Goal: Information Seeking & Learning: Find specific fact

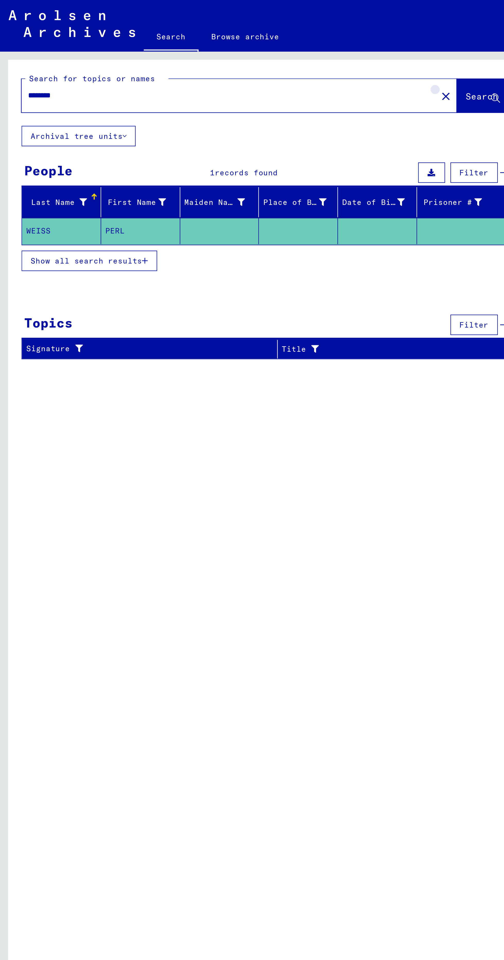
click at [210, 47] on mat-icon "close" at bounding box center [213, 46] width 6 height 6
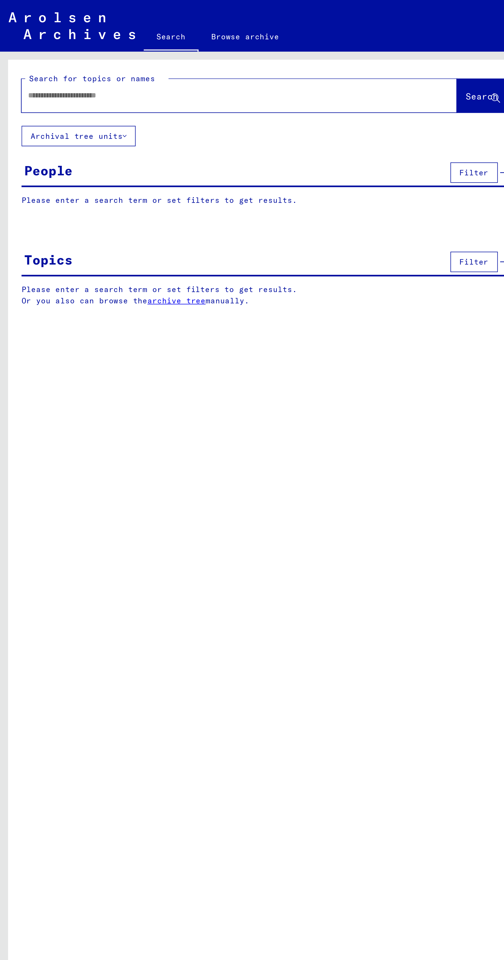
click at [156, 48] on input "text" at bounding box center [108, 45] width 190 height 5
click at [63, 46] on input "text" at bounding box center [108, 45] width 190 height 5
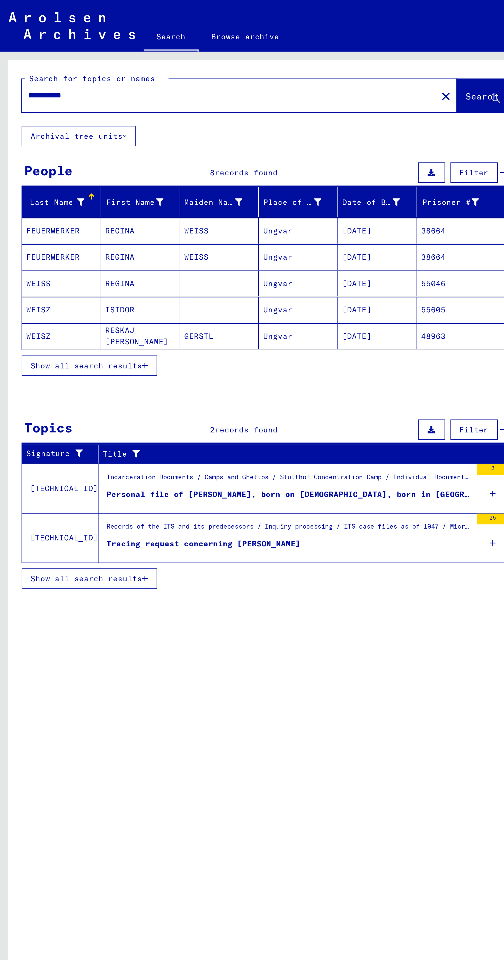
click at [44, 178] on button "Show all search results" at bounding box center [42, 175] width 65 height 10
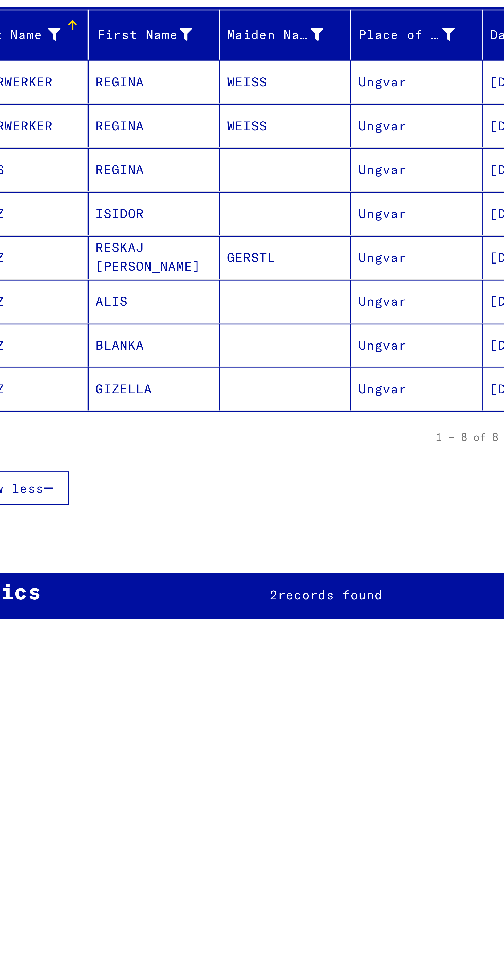
click at [114, 255] on span "records found" at bounding box center [118, 257] width 30 height 5
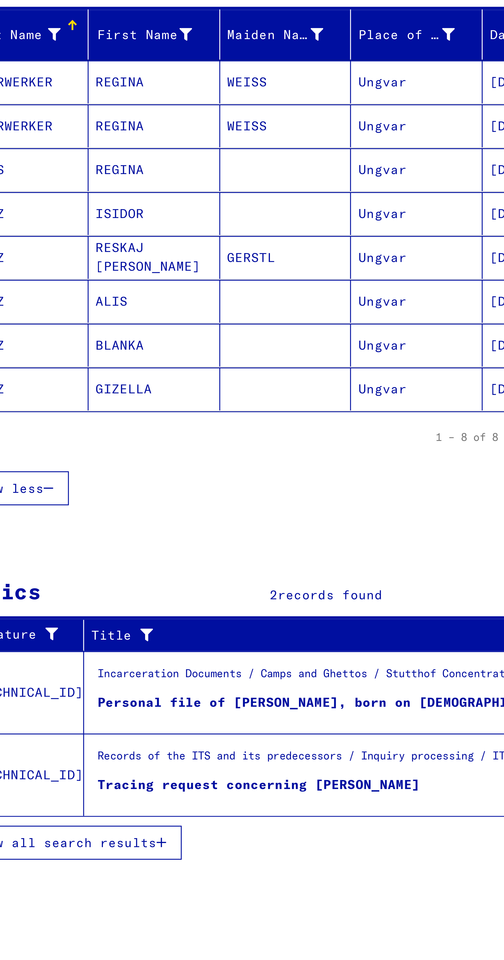
scroll to position [72, 0]
click at [75, 278] on div "Incarceration Documents / Camps and Ghettos / Stutthof Concentration Camp / Ind…" at bounding box center [138, 281] width 174 height 7
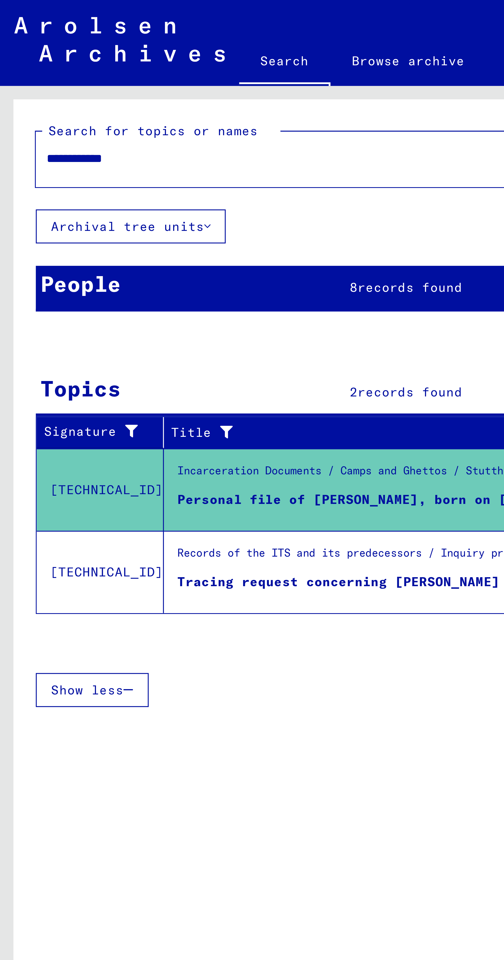
click at [73, 47] on input "**********" at bounding box center [109, 45] width 193 height 5
click at [25, 46] on input "**********" at bounding box center [109, 45] width 193 height 5
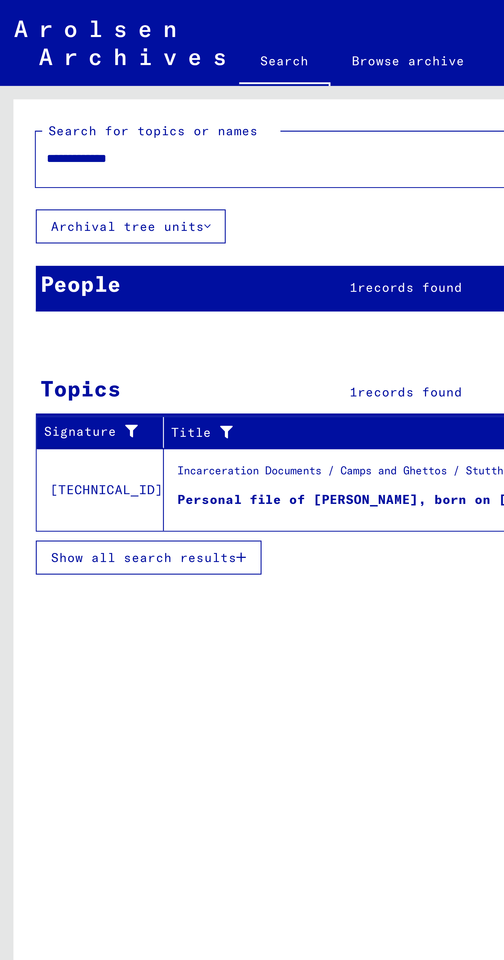
click at [39, 85] on div "People 1 records found Filter" at bounding box center [126, 82] width 233 height 13
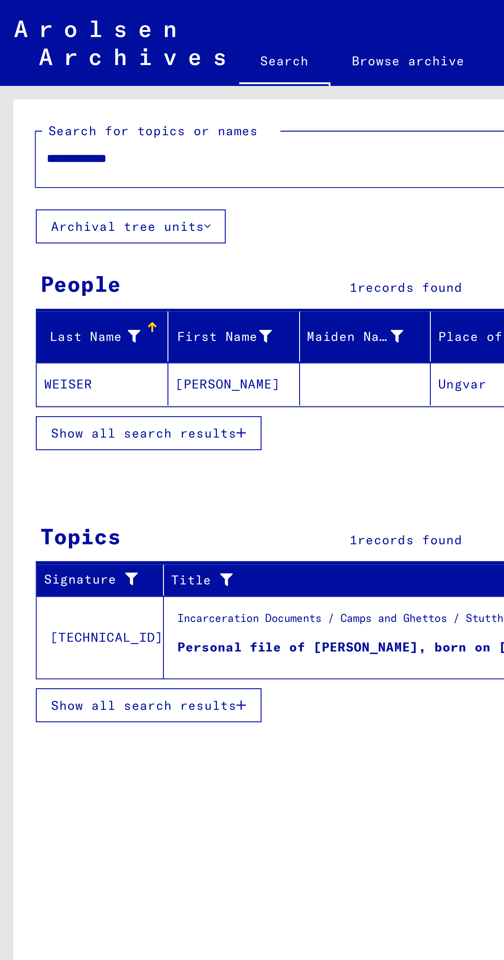
click at [56, 108] on mat-cell "[PERSON_NAME]" at bounding box center [67, 110] width 38 height 12
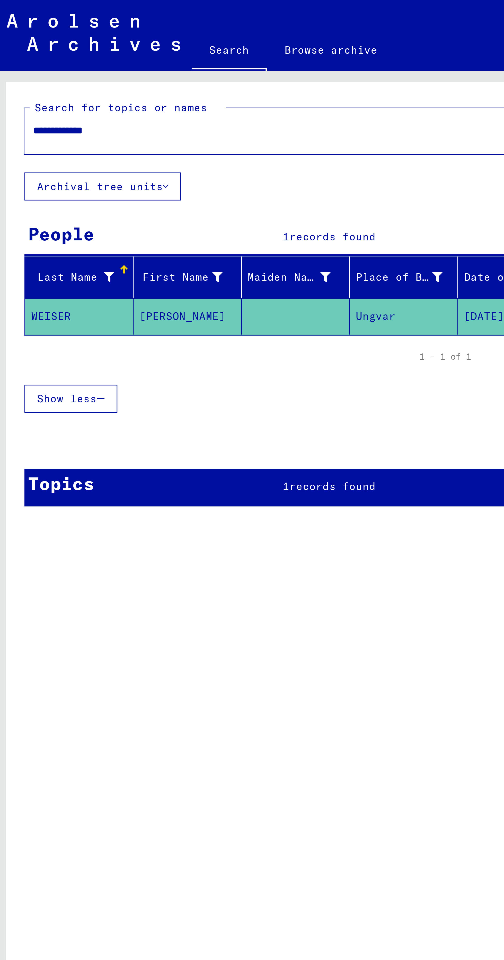
click at [121, 175] on div "Topics 1 records found Filter" at bounding box center [126, 170] width 233 height 13
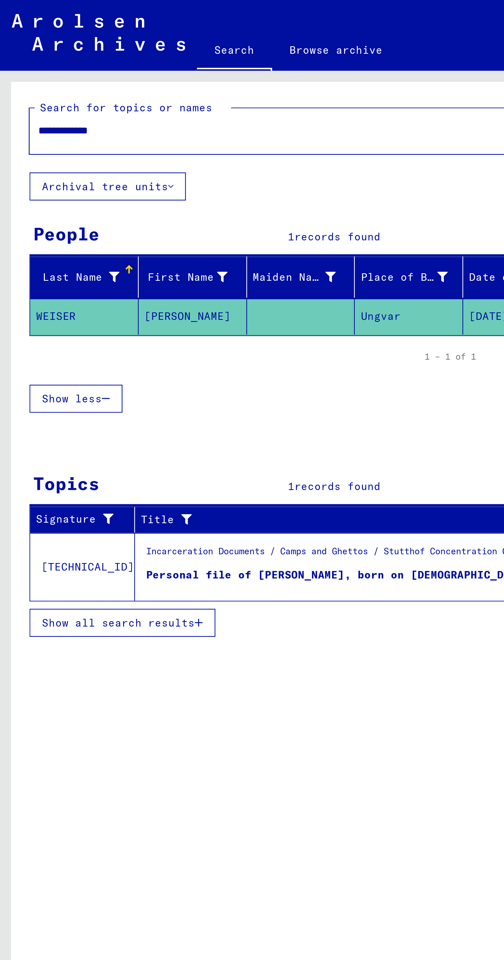
click at [109, 44] on input "**********" at bounding box center [109, 45] width 193 height 5
type input "*"
type input "******"
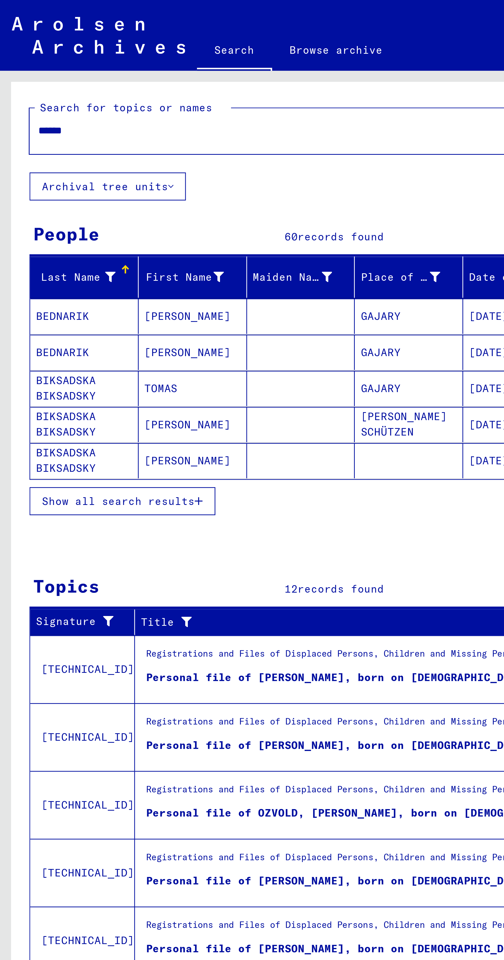
scroll to position [31, 0]
click at [58, 173] on span "Show all search results" at bounding box center [41, 175] width 53 height 5
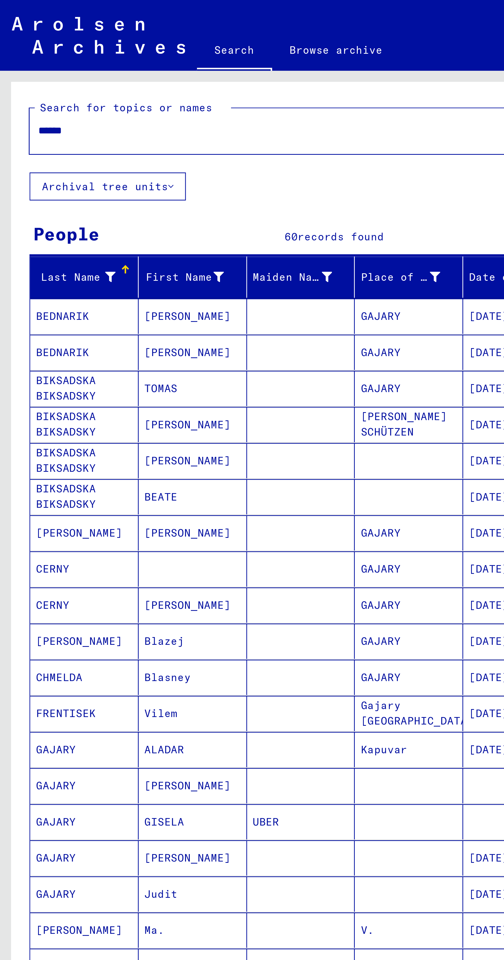
scroll to position [94, 0]
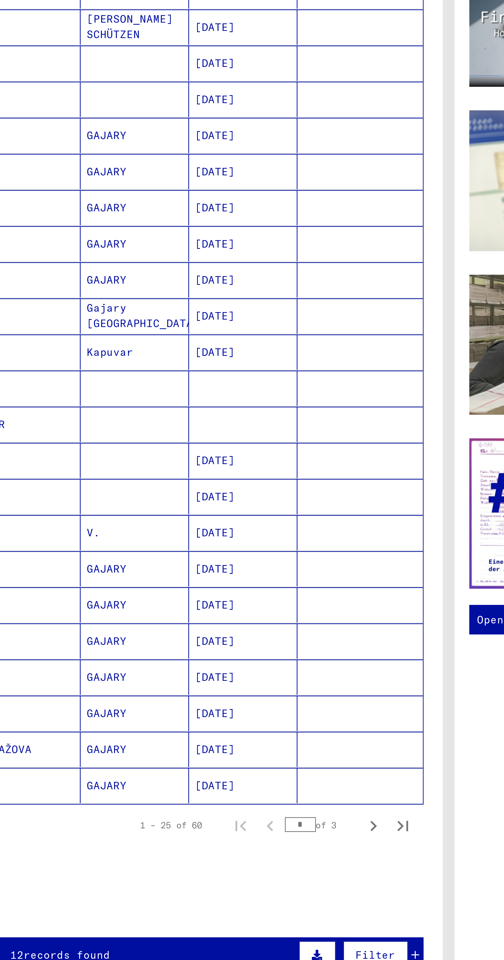
click at [220, 422] on div "1 – 25 of 60 * of 3" at bounding box center [189, 427] width 103 height 10
click at [226, 423] on icon "Next page" at bounding box center [225, 426] width 7 height 7
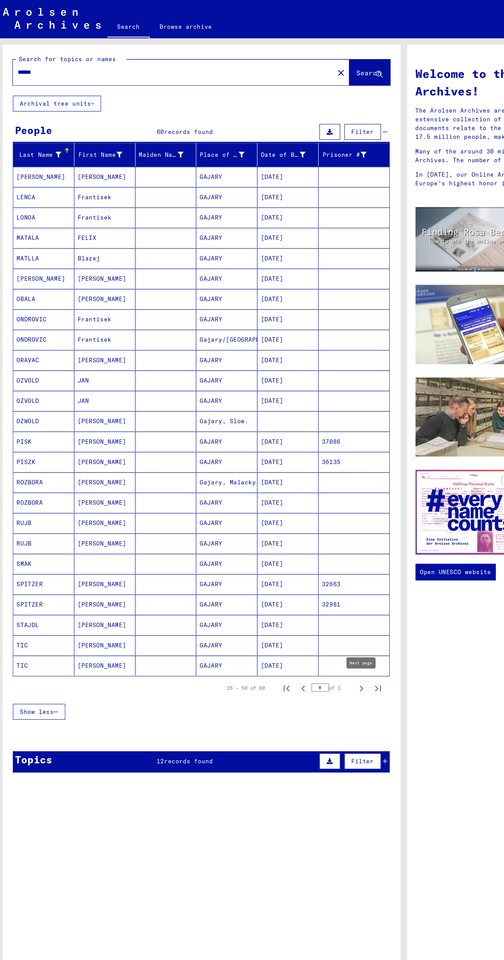
scroll to position [1, 0]
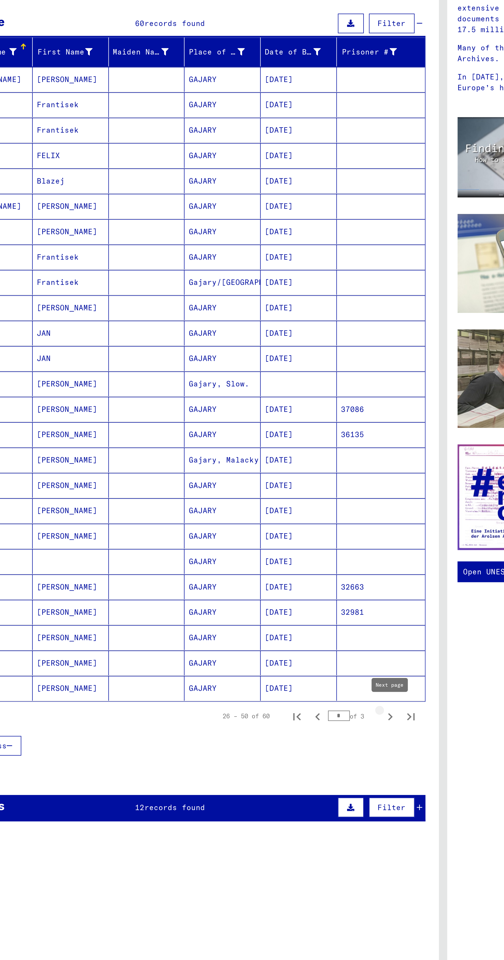
click at [227, 425] on icon "Next page" at bounding box center [225, 426] width 7 height 7
type input "*"
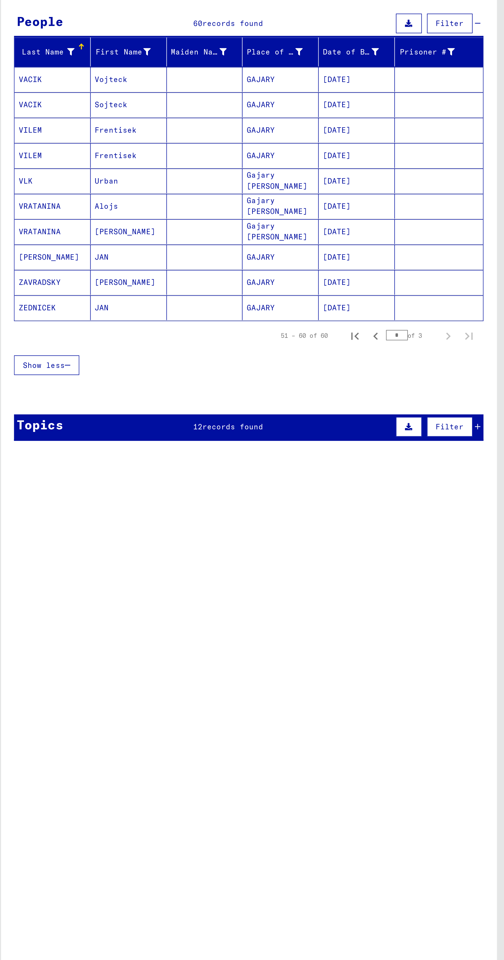
click at [87, 280] on div "Topics 12 records found Filter" at bounding box center [126, 283] width 233 height 13
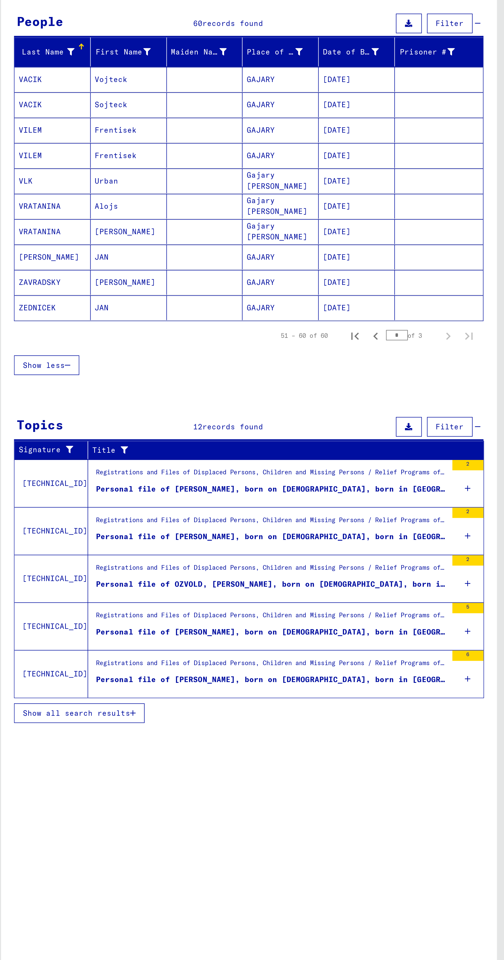
click at [57, 412] on div "Registrations and Files of Displaced Persons, Children and Missing Persons / Re…" at bounding box center [136, 405] width 178 height 23
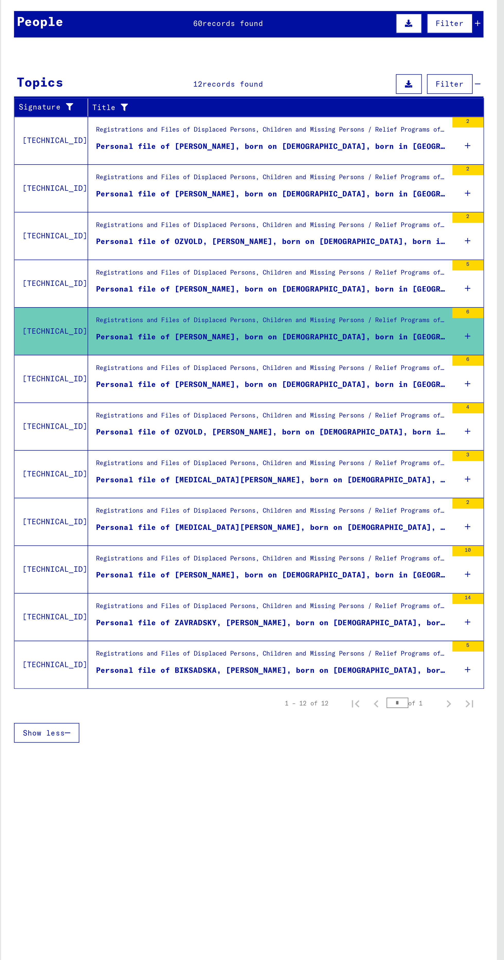
click at [132, 94] on div "Place of Birth" at bounding box center [141, 96] width 30 height 5
click at [144, 84] on div "People 60 records found Filter" at bounding box center [126, 82] width 233 height 13
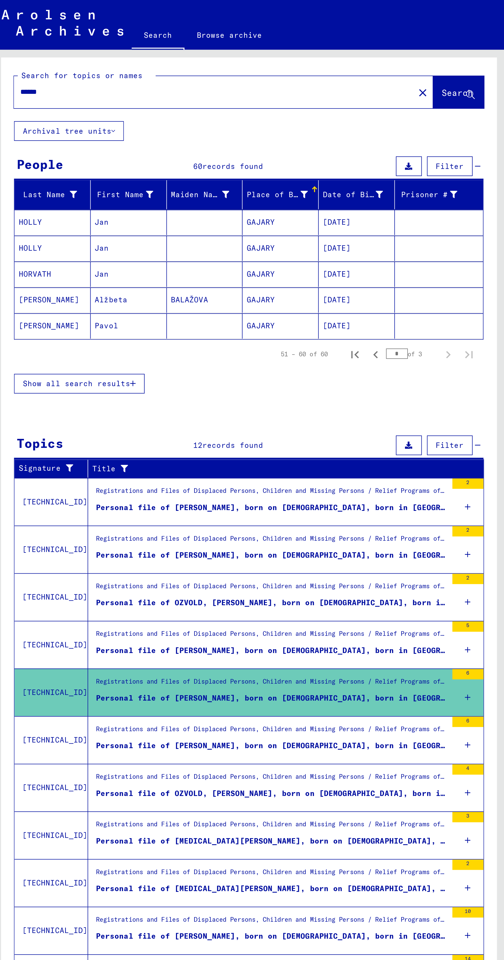
click at [118, 48] on input "******" at bounding box center [109, 45] width 193 height 5
type input "*"
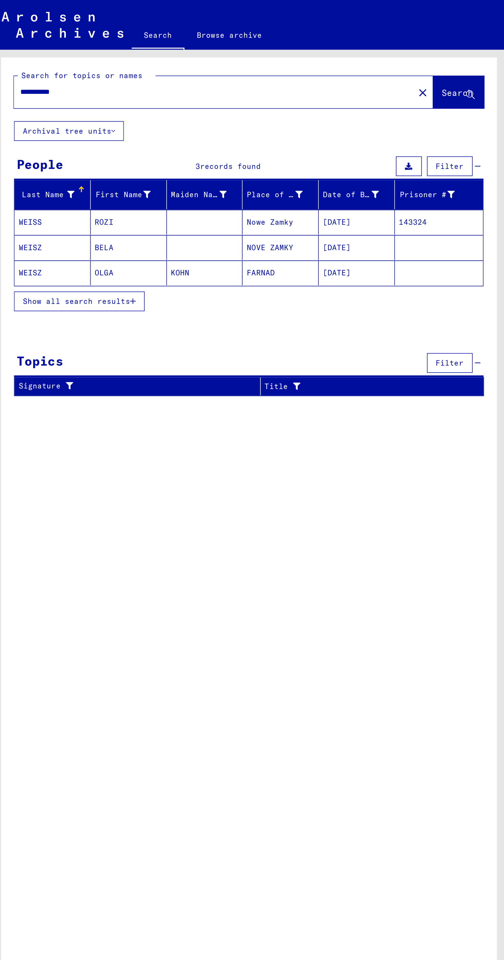
click at [173, 110] on mat-cell "[DATE]" at bounding box center [181, 110] width 38 height 12
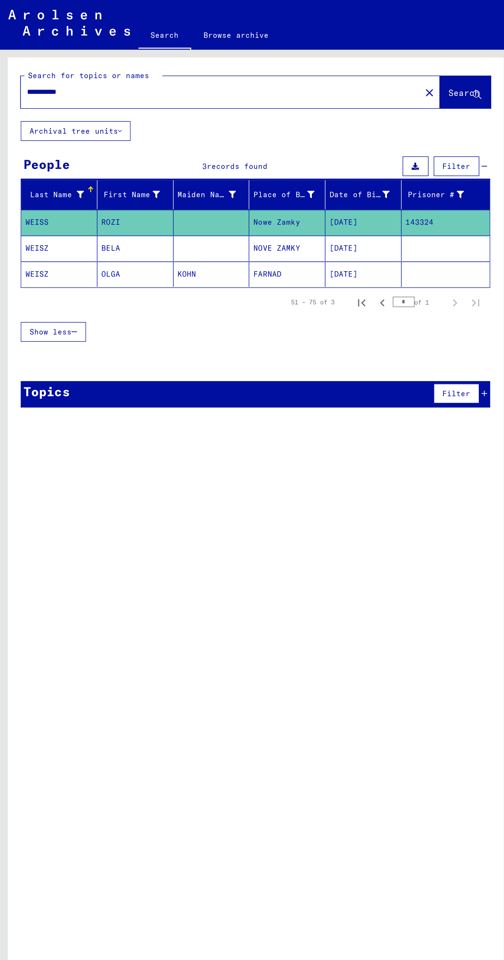
scroll to position [37, 0]
click at [144, 189] on div "Topics Filter" at bounding box center [126, 195] width 233 height 13
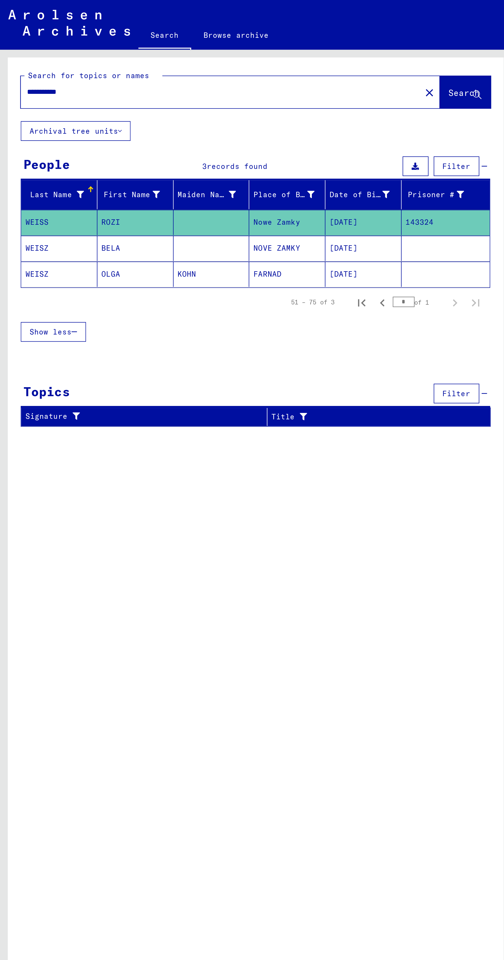
scroll to position [0, 0]
click at [171, 123] on mat-cell "[DATE]" at bounding box center [181, 123] width 38 height 13
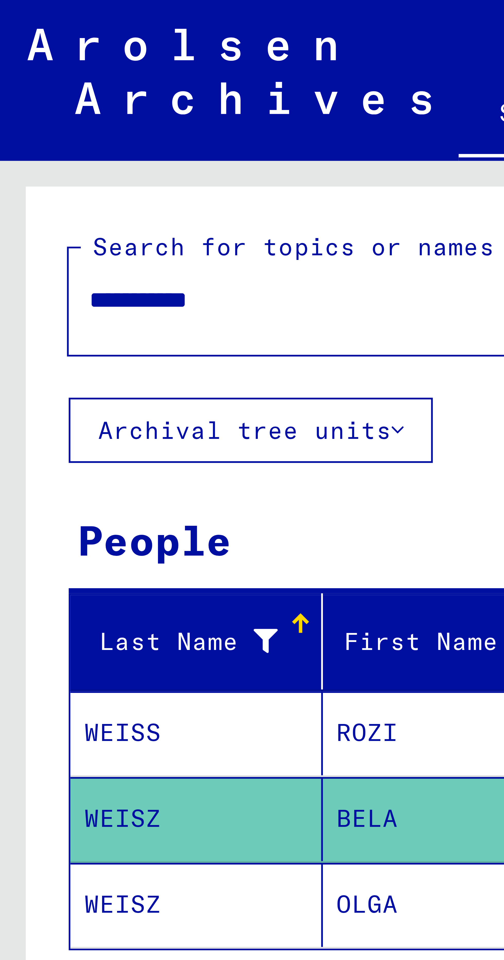
click at [25, 44] on input "**********" at bounding box center [109, 45] width 193 height 5
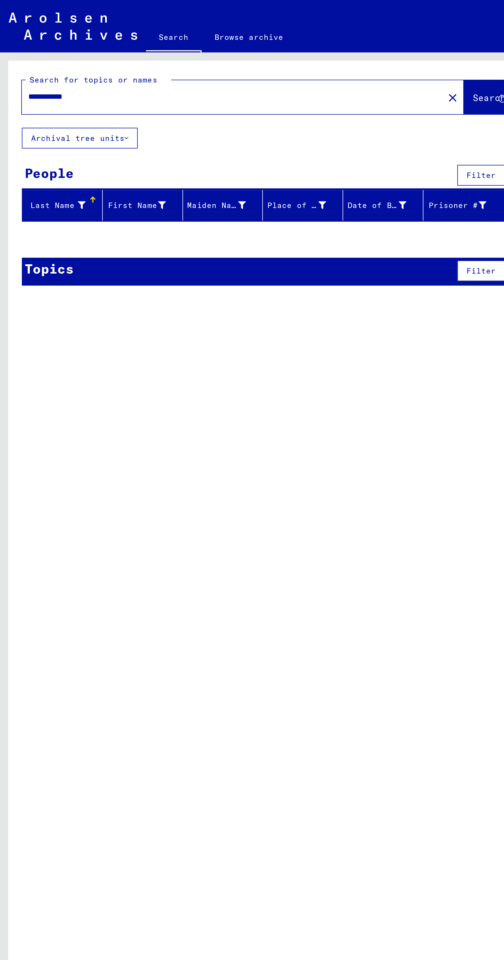
click at [149, 46] on input "**********" at bounding box center [108, 45] width 190 height 5
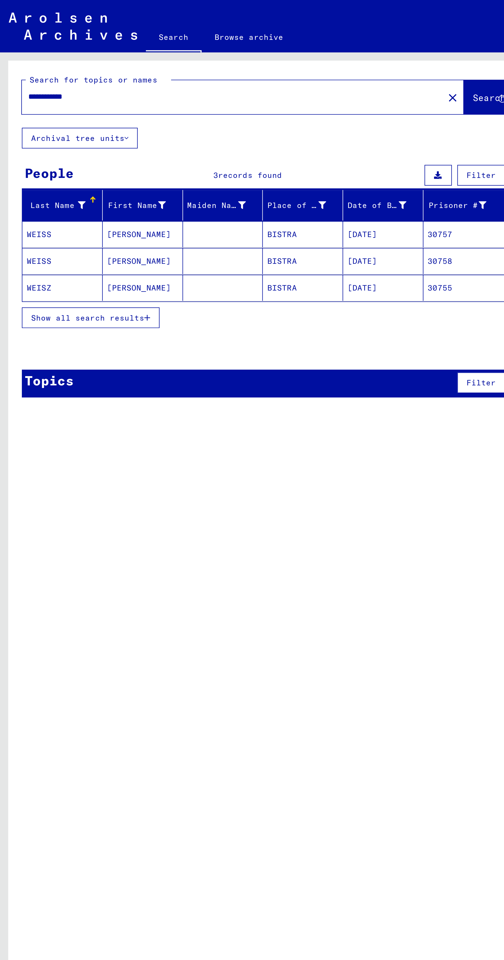
click at [55, 125] on mat-cell "[PERSON_NAME]" at bounding box center [67, 123] width 38 height 12
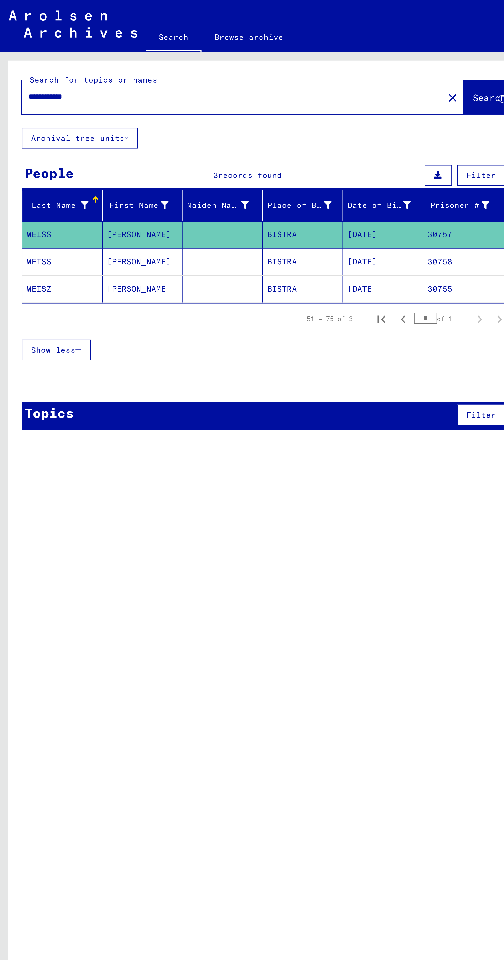
click at [30, 120] on mat-cell "WEISS" at bounding box center [30, 123] width 38 height 13
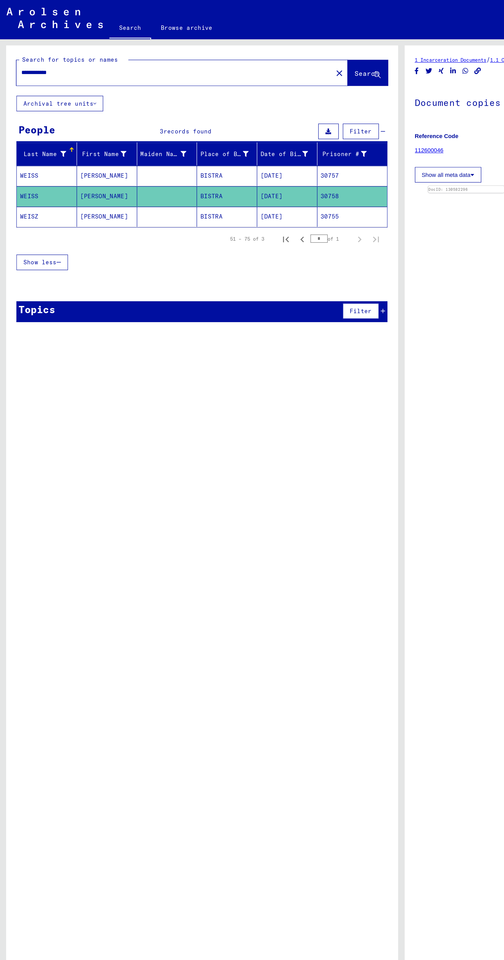
click at [120, 43] on input "**********" at bounding box center [109, 45] width 193 height 5
type input "*"
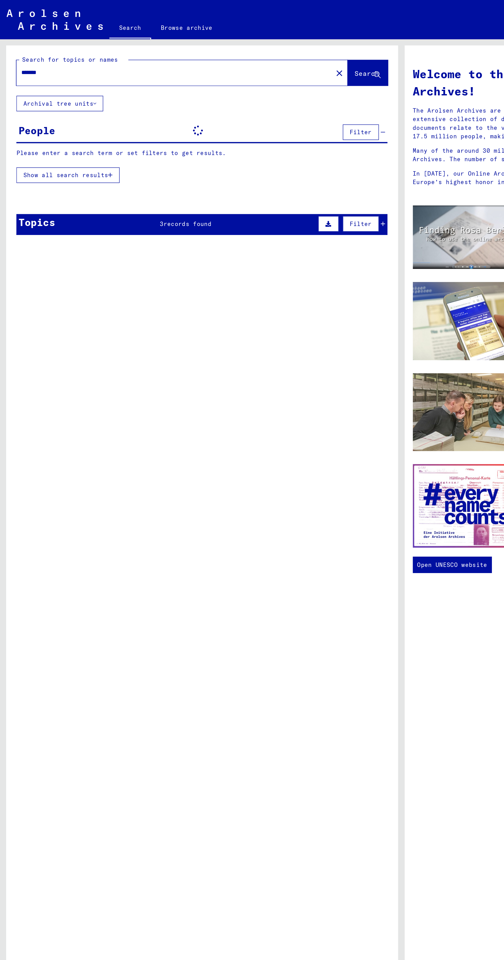
click at [24, 43] on input "*******" at bounding box center [108, 45] width 190 height 5
click at [15, 46] on input "*******" at bounding box center [108, 45] width 190 height 5
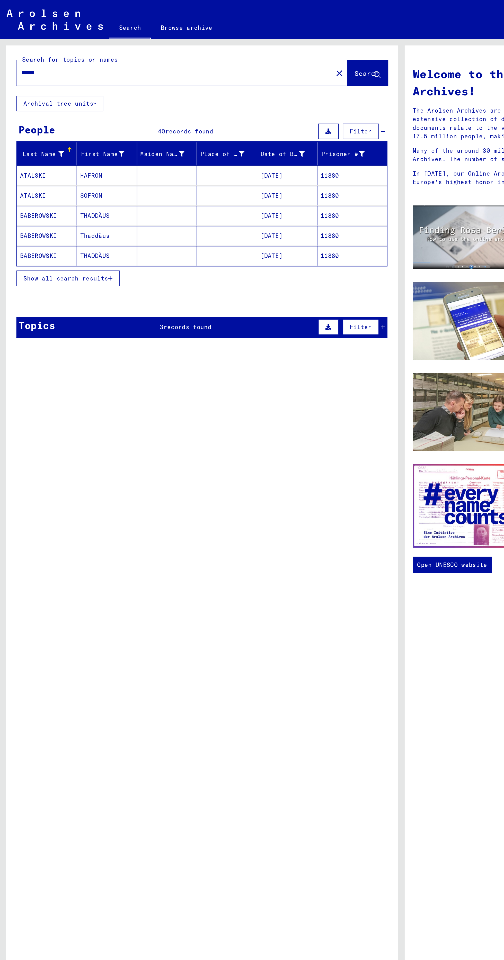
click at [101, 44] on input "******" at bounding box center [108, 45] width 190 height 5
type input "*****"
click at [69, 174] on icon "button" at bounding box center [69, 175] width 3 height 4
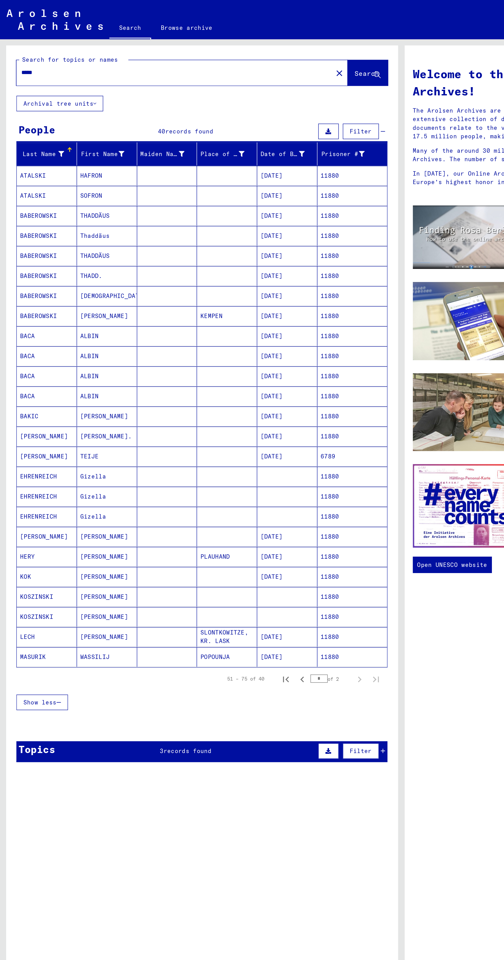
click at [189, 96] on icon at bounding box center [190, 97] width 4 height 4
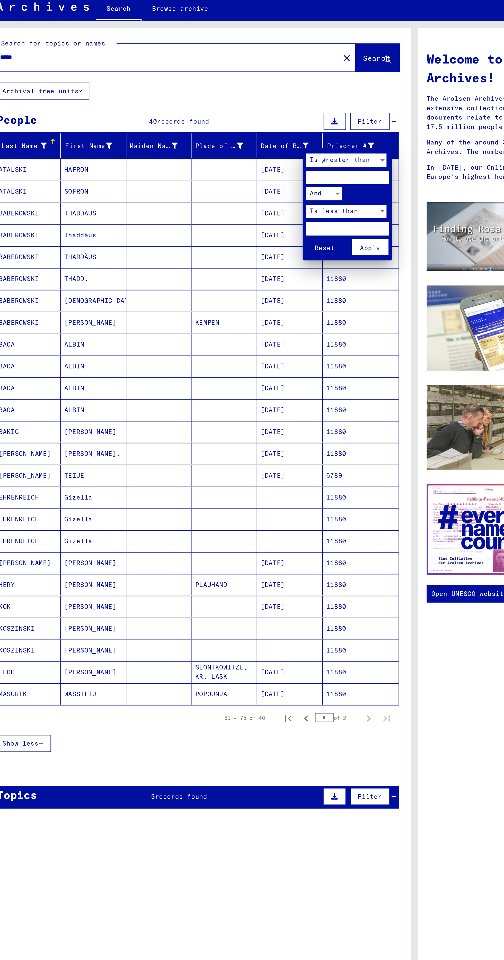
click at [174, 95] on div at bounding box center [252, 480] width 504 height 960
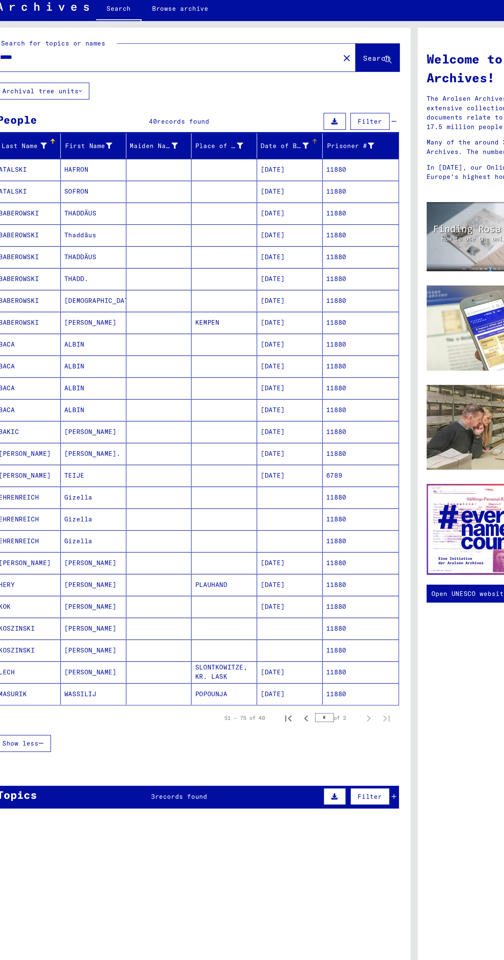
click at [180, 96] on div "Date of Birth" at bounding box center [178, 96] width 28 height 5
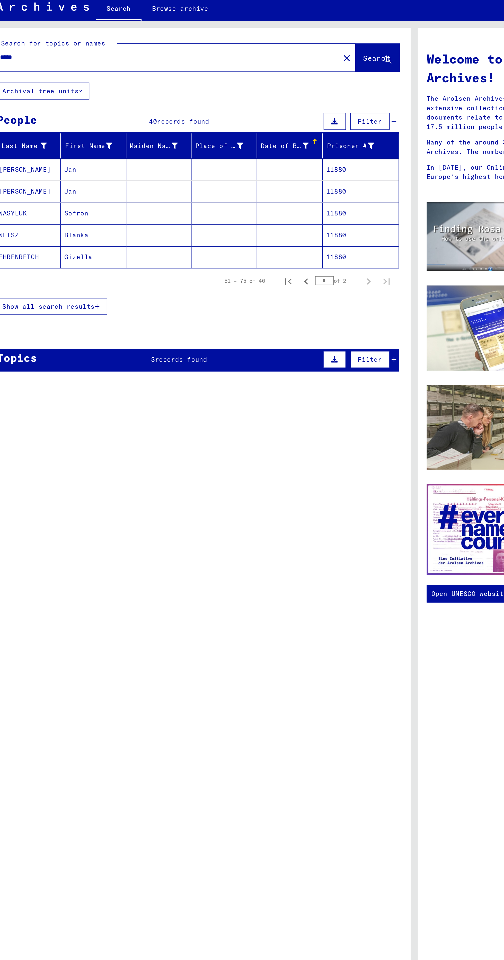
click at [58, 190] on span "Show all search results" at bounding box center [41, 189] width 53 height 5
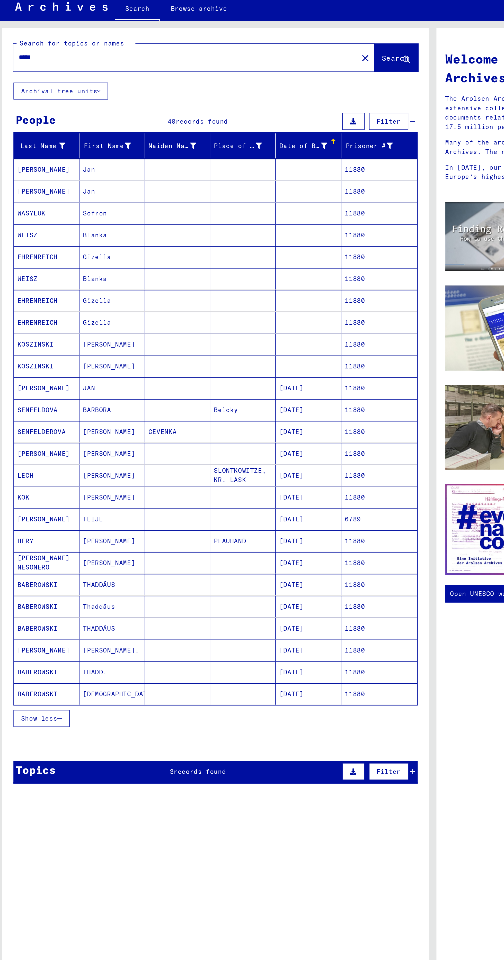
click at [35, 427] on span "Show less" at bounding box center [25, 427] width 21 height 5
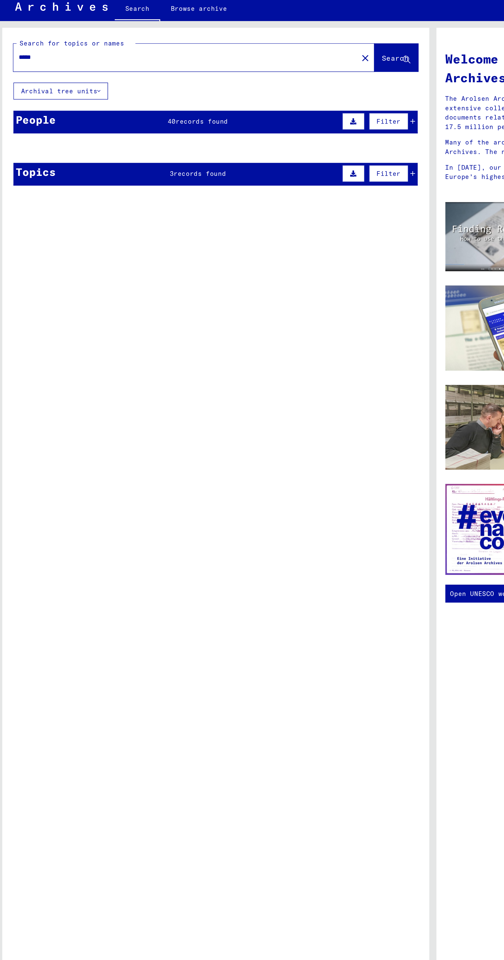
click at [163, 82] on div "People 40 records found Filter" at bounding box center [126, 82] width 233 height 13
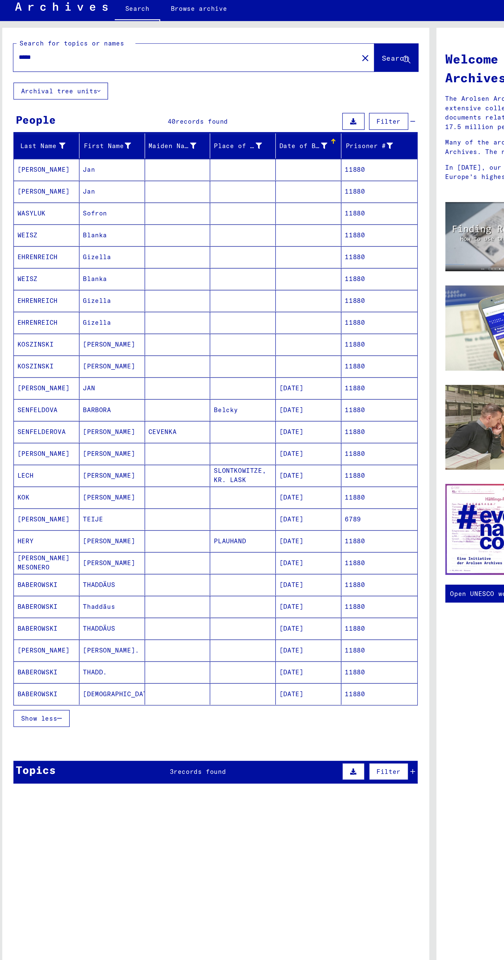
click at [190, 96] on icon at bounding box center [190, 97] width 4 height 4
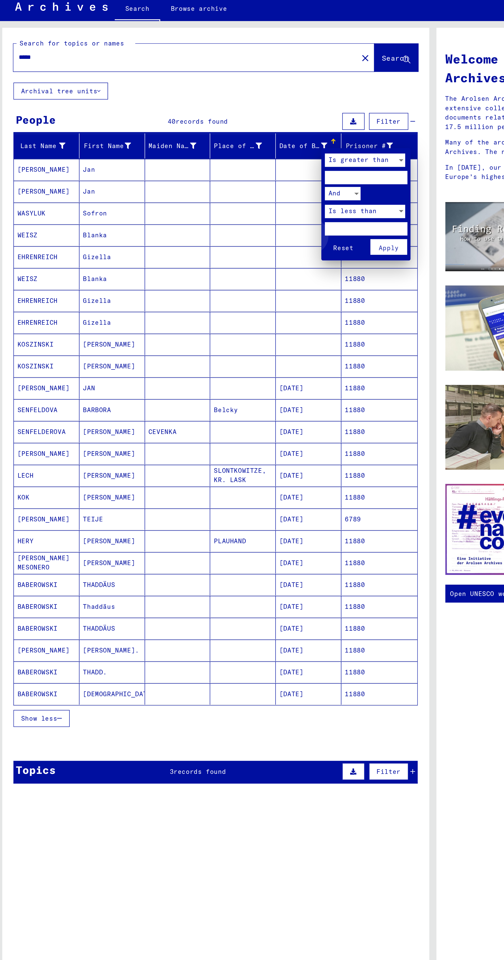
click at [198, 151] on button "Reset" at bounding box center [200, 154] width 21 height 9
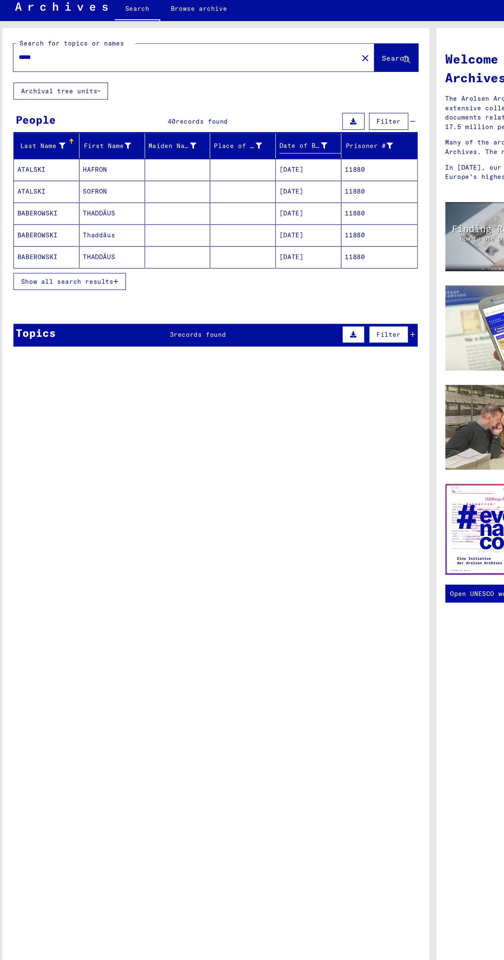
click at [52, 165] on mat-cell "THADDÄUS" at bounding box center [67, 161] width 38 height 12
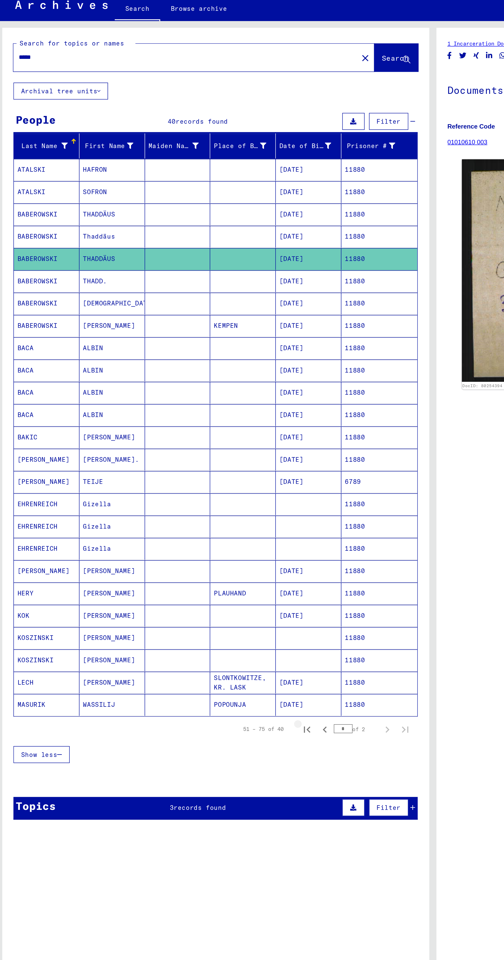
click at [177, 432] on icon "First page" at bounding box center [179, 433] width 7 height 7
click at [224, 430] on icon "Next page" at bounding box center [225, 433] width 7 height 7
type input "*"
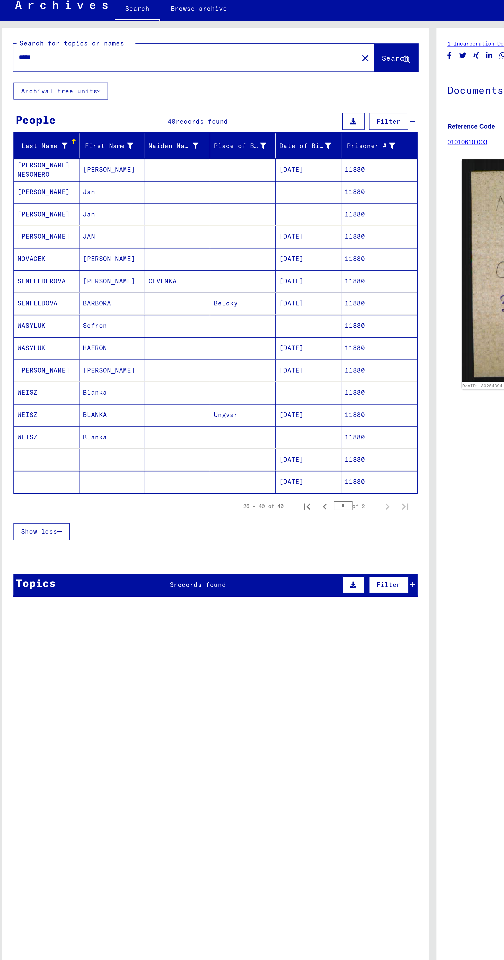
scroll to position [9, 0]
click at [60, 258] on mat-cell "Blanka" at bounding box center [67, 264] width 38 height 13
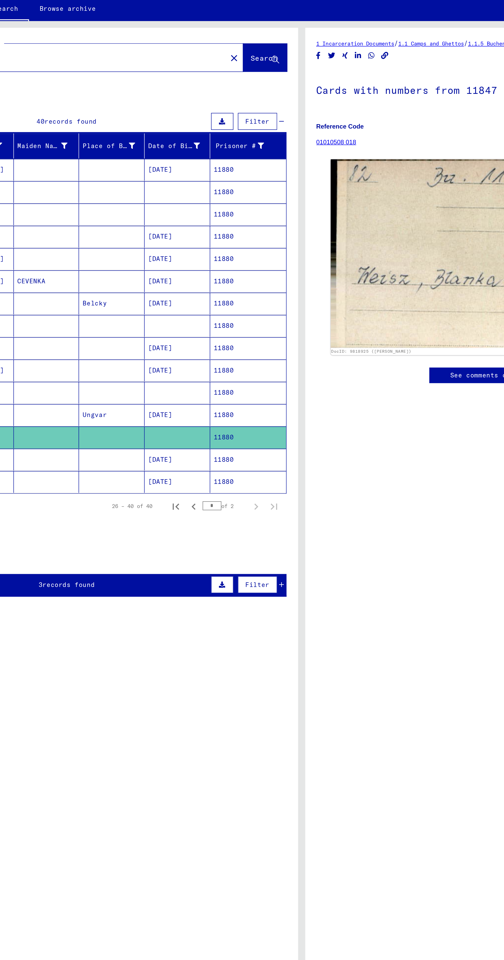
click at [180, 233] on mat-cell at bounding box center [181, 239] width 38 height 13
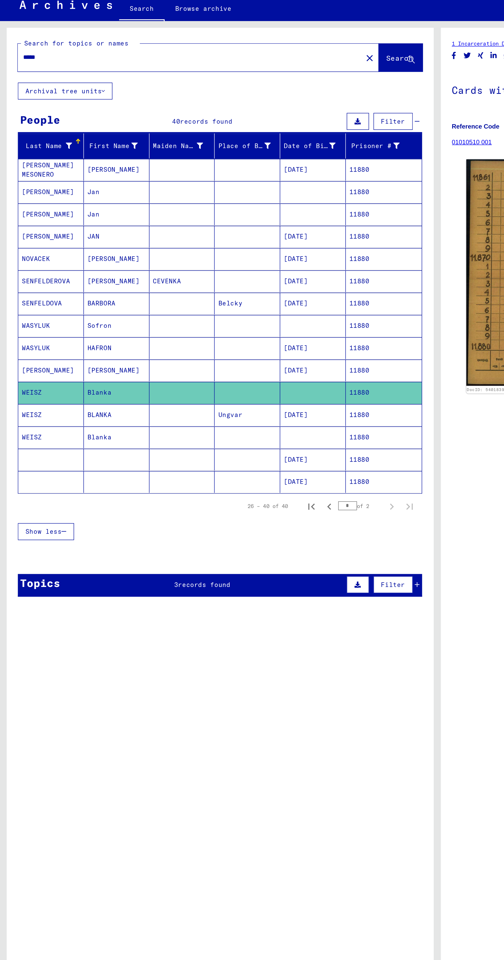
click at [108, 271] on mat-cell at bounding box center [105, 277] width 38 height 13
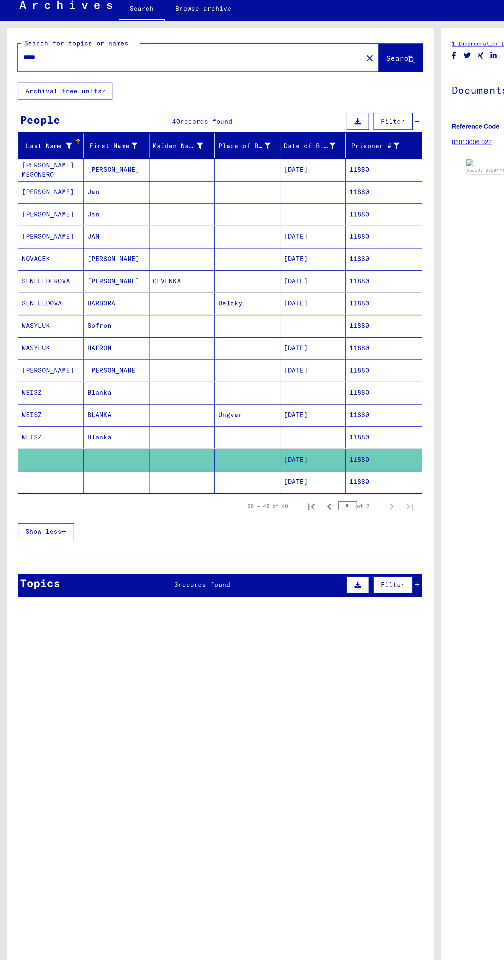
click at [95, 284] on mat-cell at bounding box center [105, 290] width 38 height 13
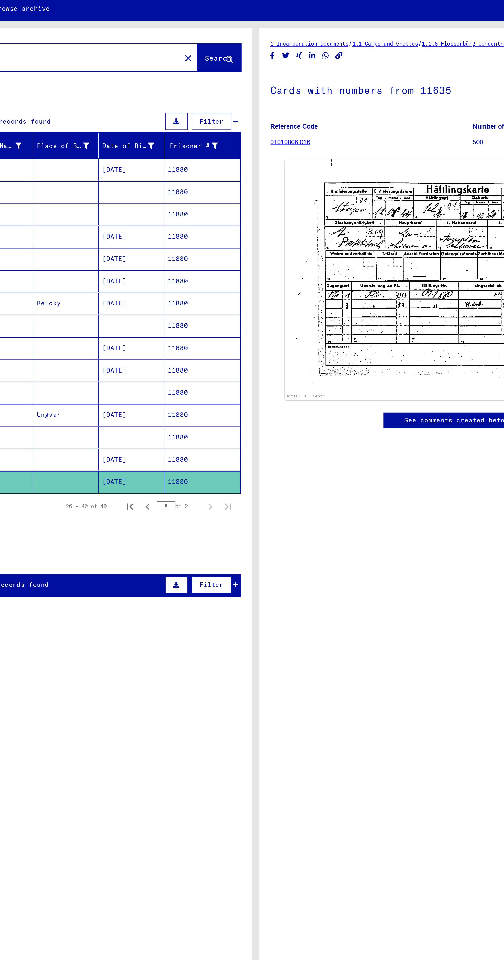
click at [164, 271] on mat-cell "[DATE]" at bounding box center [181, 277] width 38 height 13
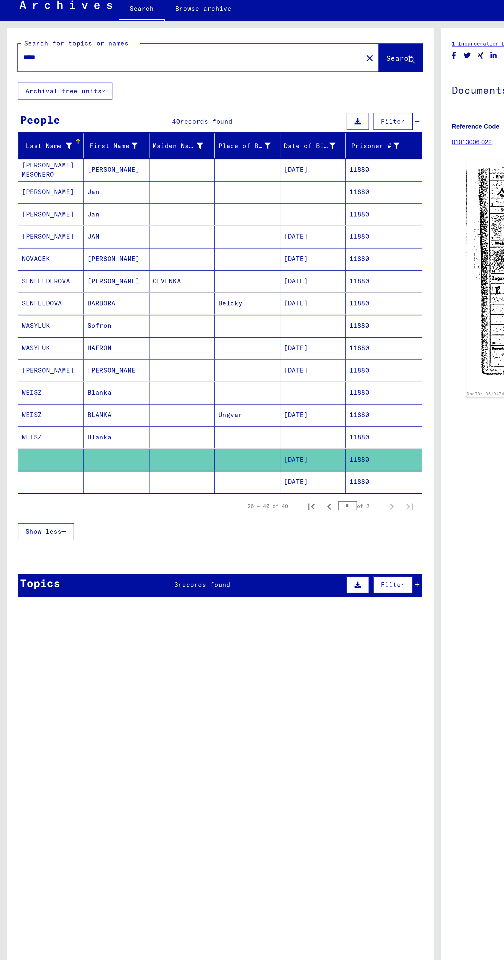
click at [88, 258] on mat-cell at bounding box center [105, 264] width 38 height 13
